Goal: Information Seeking & Learning: Understand process/instructions

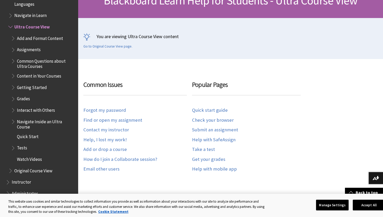
scroll to position [589, 0]
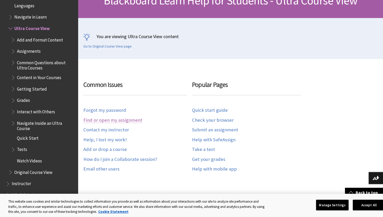
click at [117, 119] on link "Find or open my assignment" at bounding box center [112, 120] width 59 height 6
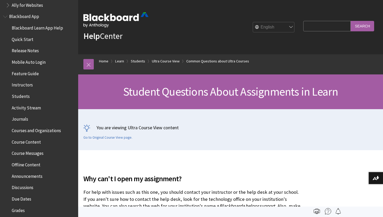
scroll to position [44, 0]
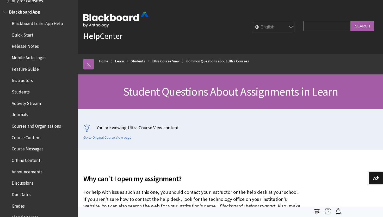
click at [32, 103] on span "Activity Stream" at bounding box center [26, 102] width 29 height 7
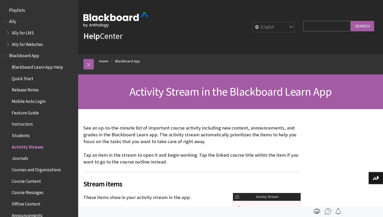
click at [24, 56] on span "Blackboard App" at bounding box center [24, 54] width 30 height 7
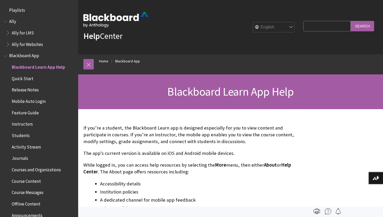
scroll to position [55, 0]
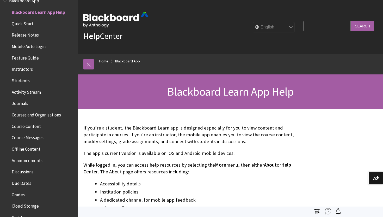
click at [19, 125] on span "Course Content" at bounding box center [26, 125] width 29 height 7
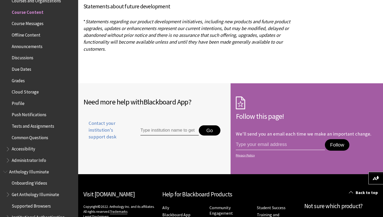
scroll to position [2408, 0]
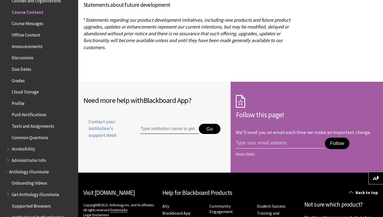
click at [27, 70] on span "Due Dates" at bounding box center [22, 68] width 20 height 7
